Goal: Information Seeking & Learning: Learn about a topic

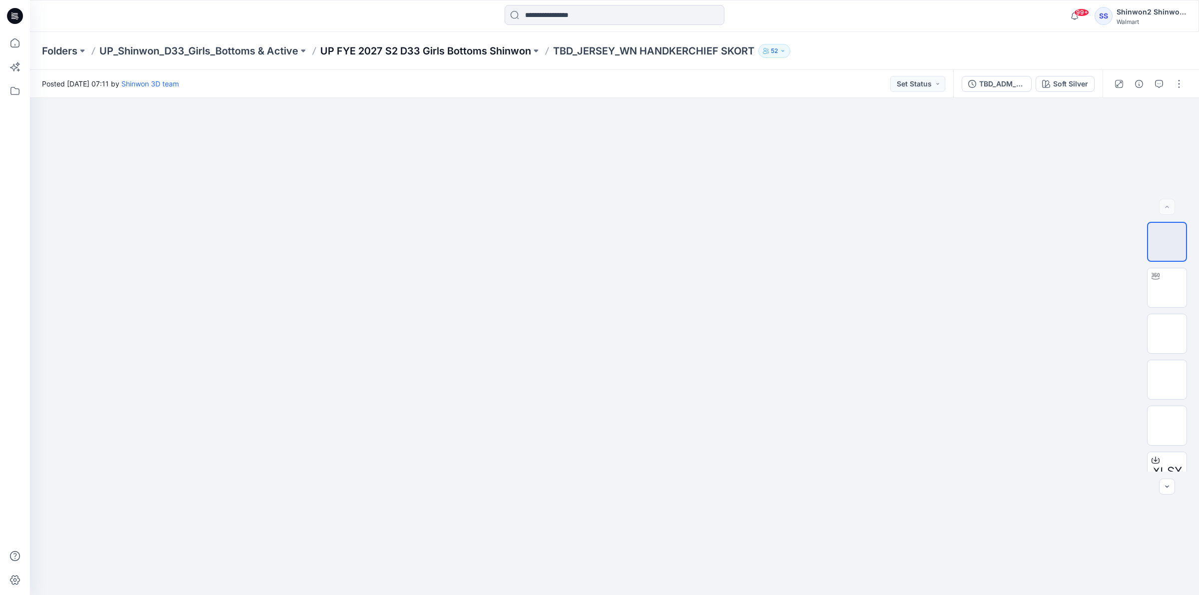
click at [442, 53] on p "UP FYE 2027 S2 D33 Girls Bottoms Shinwon" at bounding box center [425, 51] width 211 height 14
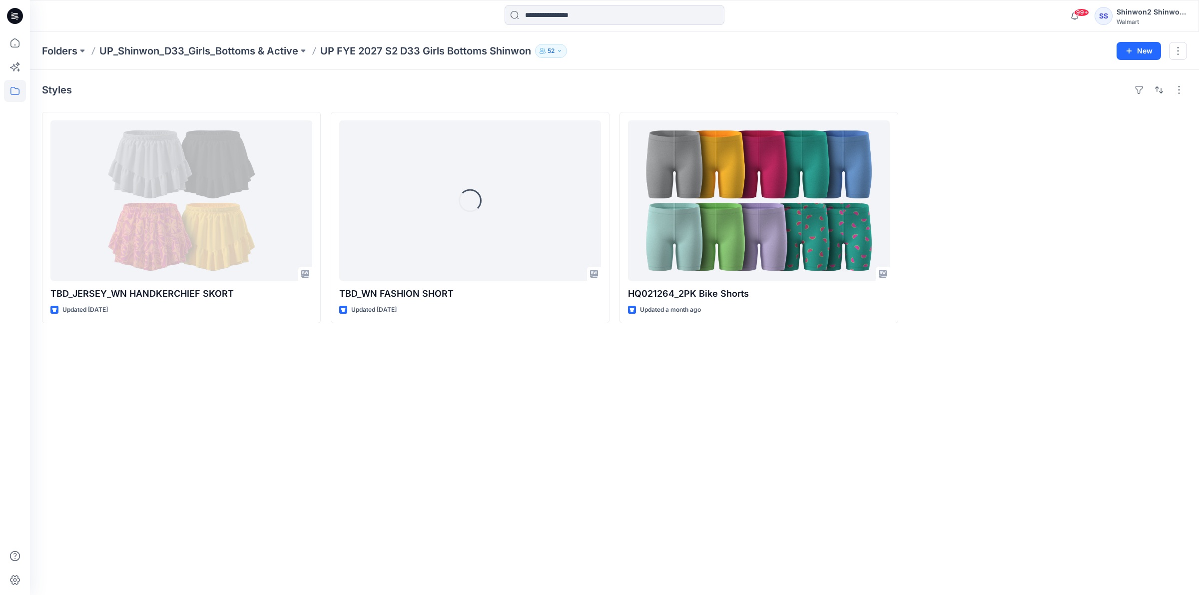
click at [448, 384] on div "Styles TBD_JERSEY_WN HANDKERCHIEF SKORT Updated [DATE] Loading... TBD_WN FASHIO…" at bounding box center [614, 332] width 1169 height 525
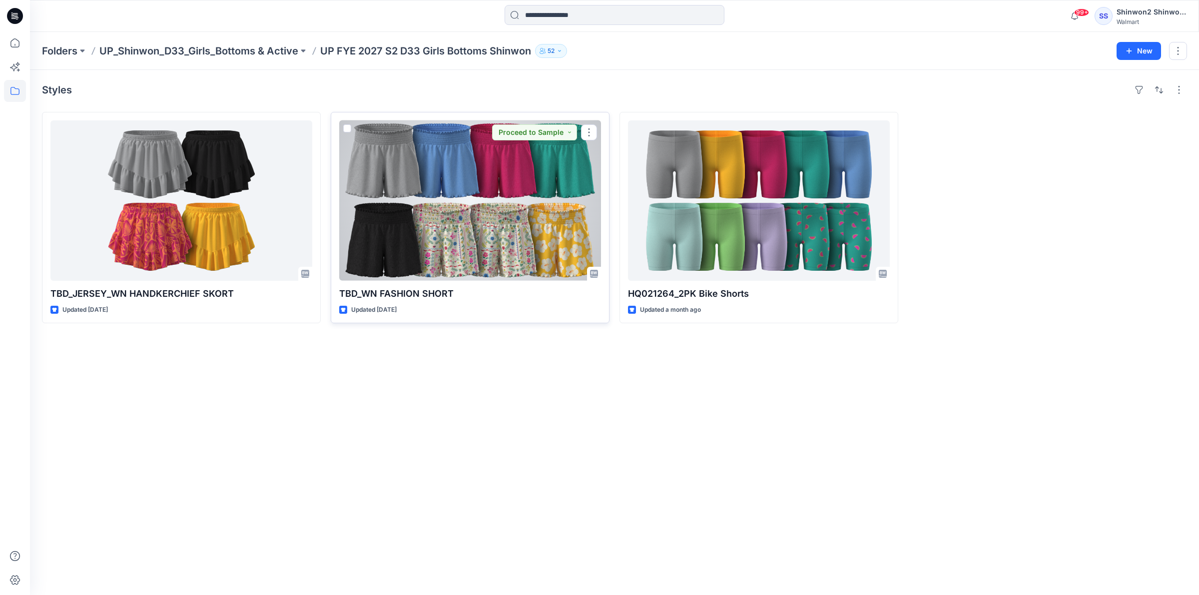
click at [493, 196] on div at bounding box center [470, 200] width 262 height 160
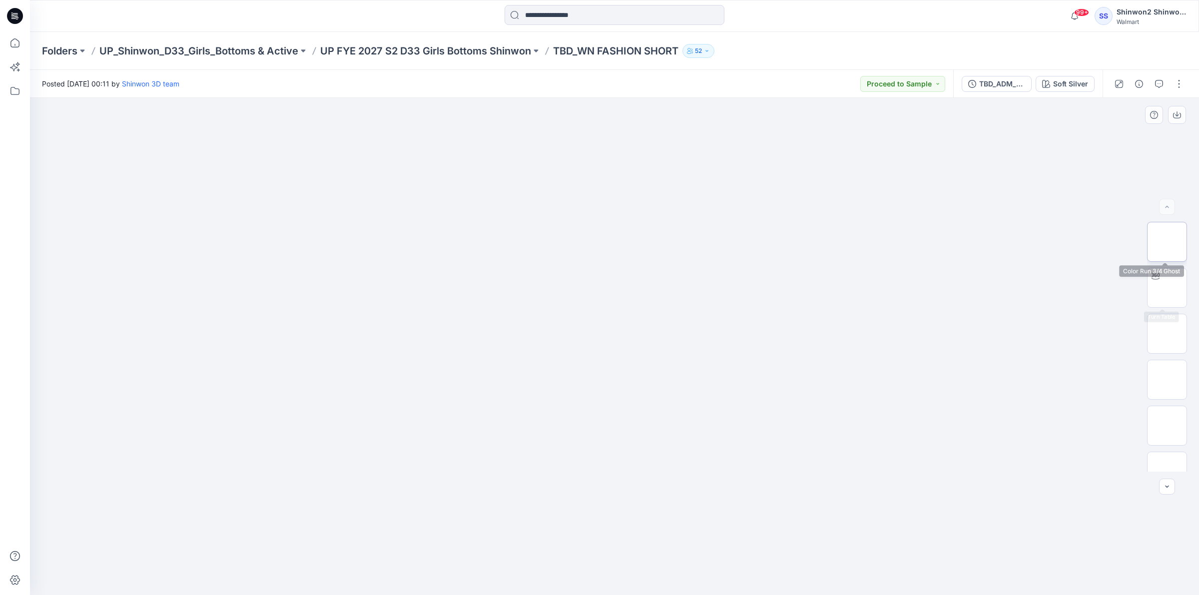
click at [1167, 242] on img at bounding box center [1167, 242] width 0 height 0
click at [506, 50] on p "UP FYE 2027 S2 D33 Girls Bottoms Shinwon" at bounding box center [425, 51] width 211 height 14
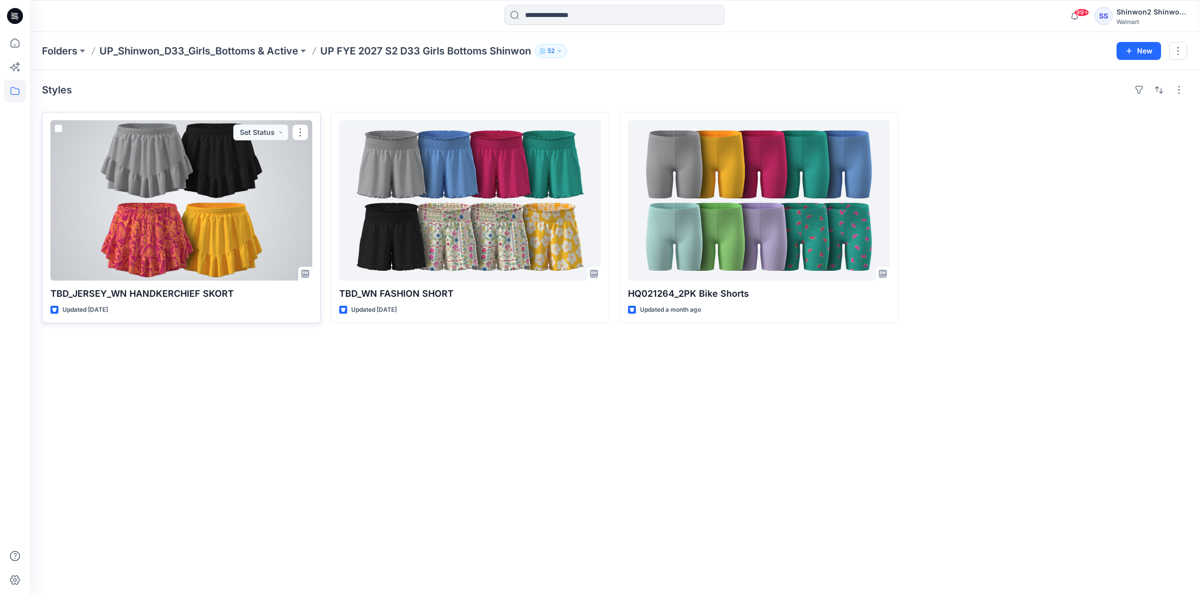
click at [265, 214] on div at bounding box center [181, 200] width 262 height 160
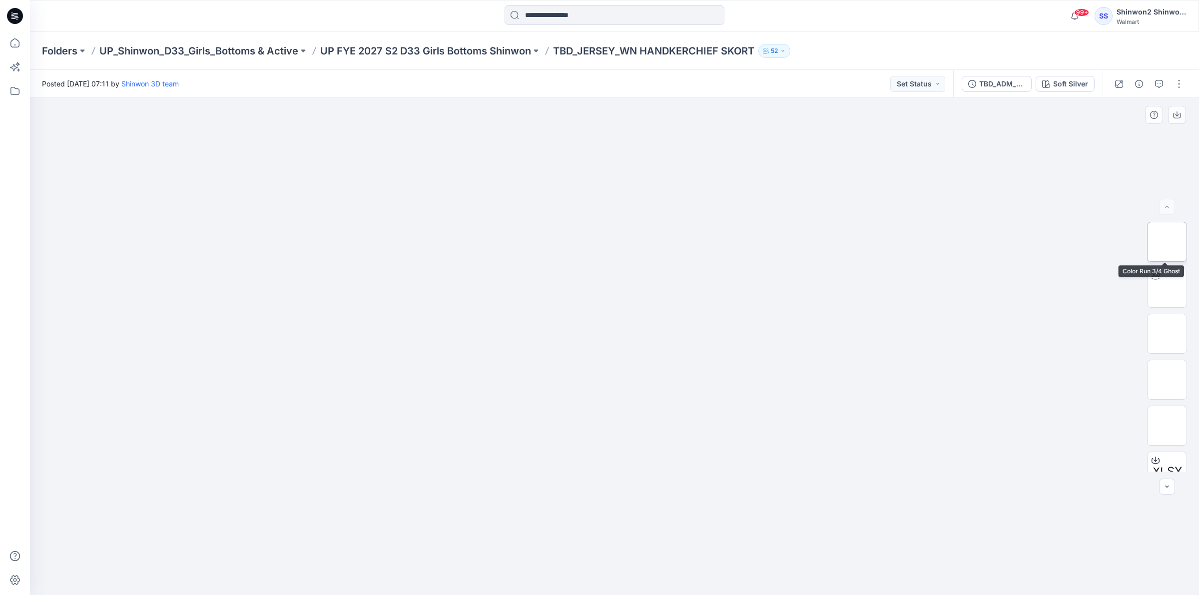
click at [1167, 242] on img at bounding box center [1167, 242] width 0 height 0
click at [217, 48] on p "UP_Shinwon_D33_Girls_Bottoms & Active" at bounding box center [198, 51] width 199 height 14
